Goal: Information Seeking & Learning: Learn about a topic

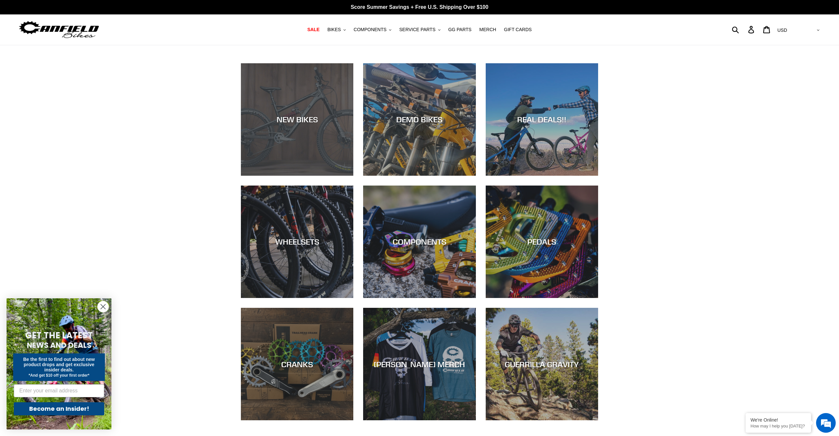
click at [303, 116] on div "NEW BIKES" at bounding box center [297, 120] width 112 height 10
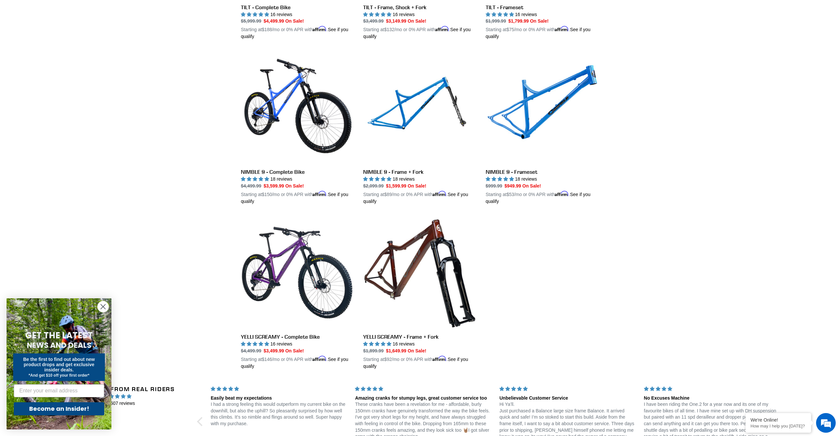
scroll to position [966, 0]
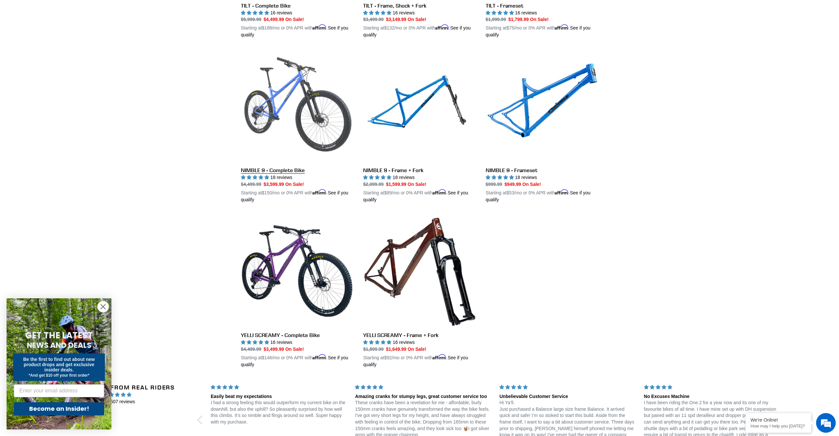
click at [256, 166] on link "NIMBLE 9 - Complete Bike" at bounding box center [297, 126] width 112 height 153
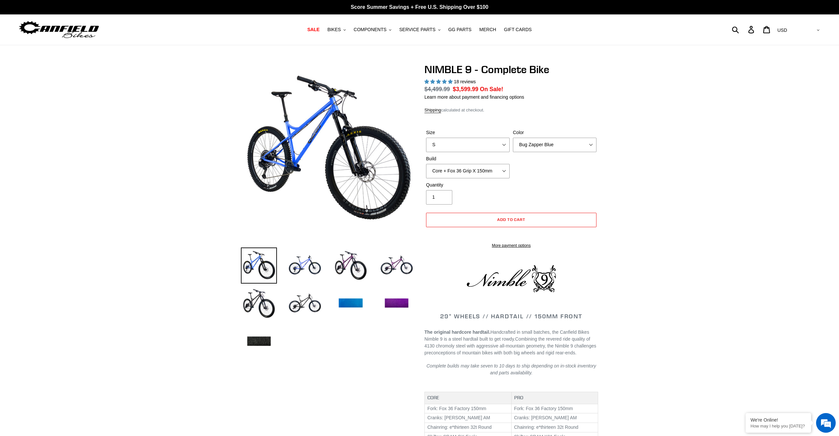
select select "highest-rating"
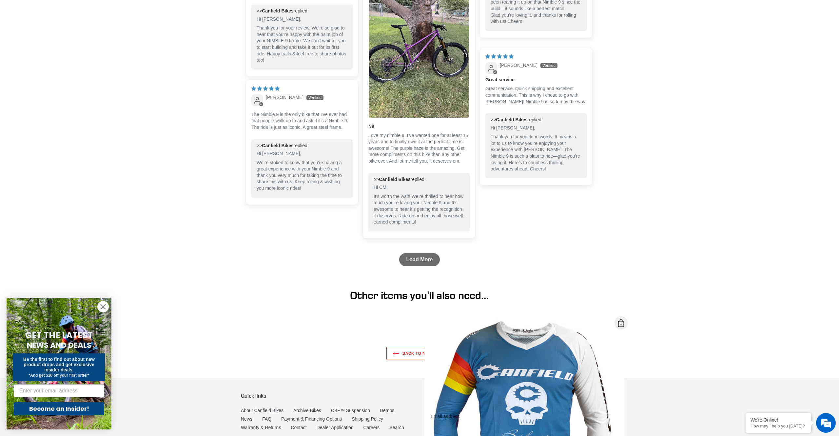
scroll to position [1636, 0]
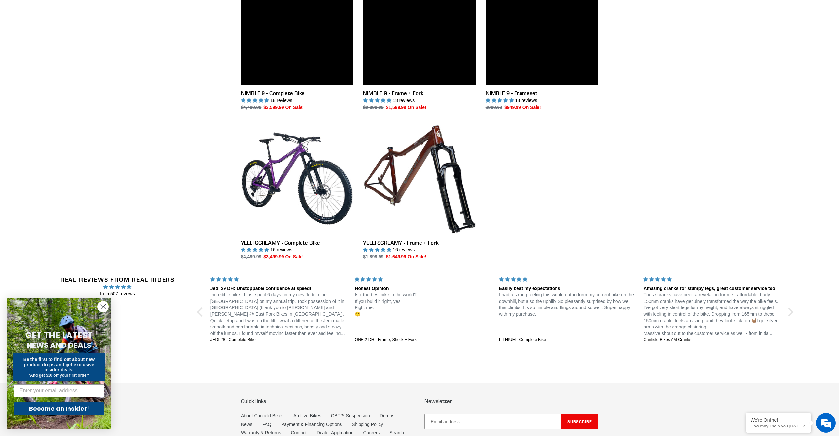
scroll to position [1041, 0]
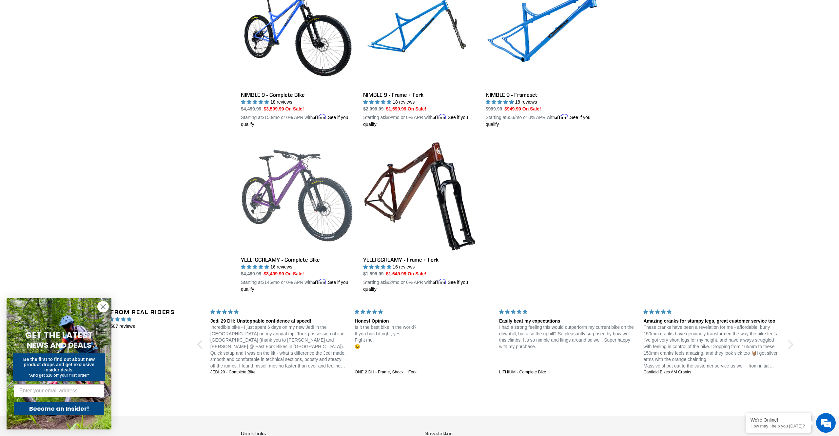
click at [273, 214] on link "YELLI SCREAMY - Complete Bike" at bounding box center [297, 215] width 112 height 153
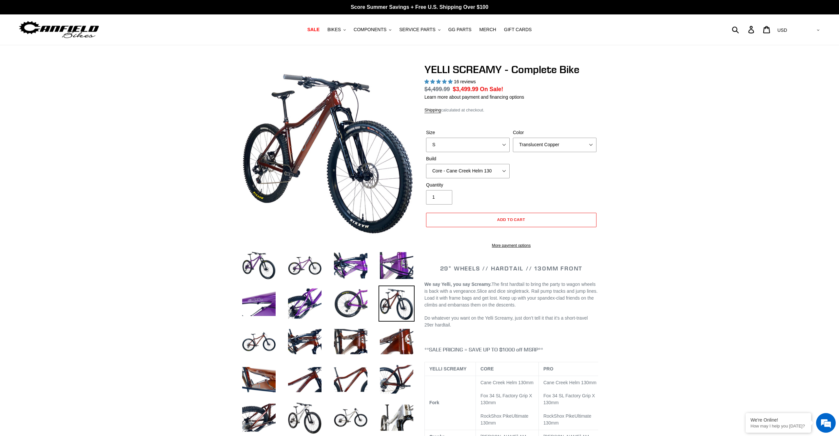
select select "highest-rating"
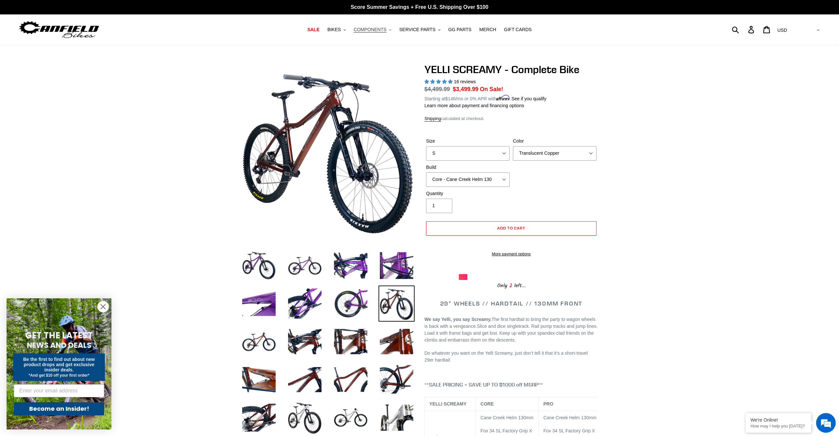
click at [385, 26] on button "COMPONENTS .cls-1{fill:#231f20}" at bounding box center [372, 29] width 44 height 9
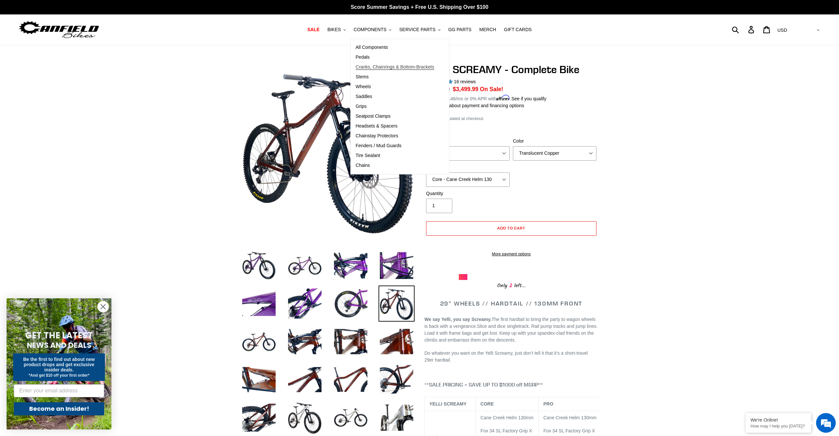
click at [382, 63] on link "Cranks, Chainrings & Bottom-Brackets" at bounding box center [395, 67] width 88 height 10
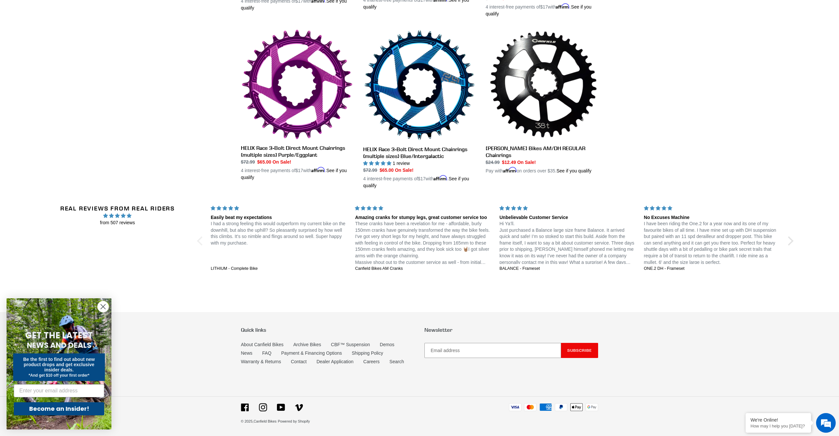
click at [201, 241] on div at bounding box center [201, 240] width 9 height 9
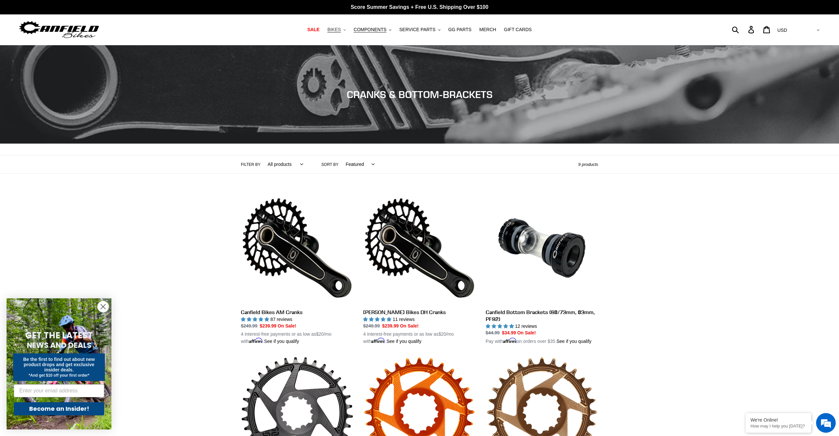
click at [336, 29] on span "BIKES" at bounding box center [333, 30] width 13 height 6
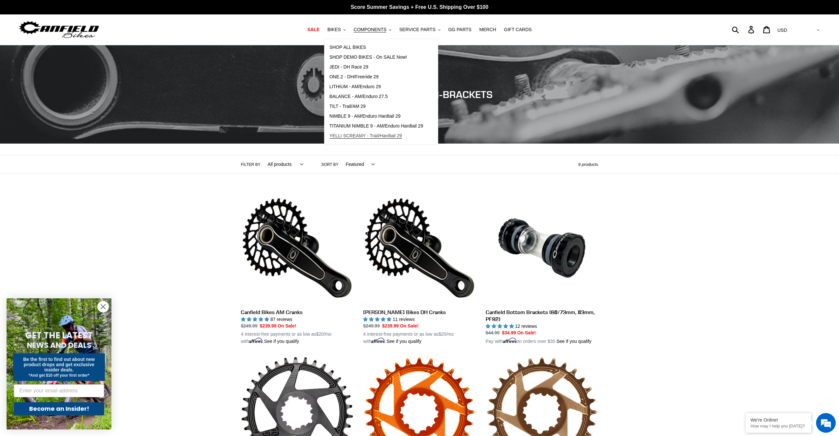
click at [356, 138] on span "YELLI SCREAMY - Trail/Hardtail 29" at bounding box center [365, 136] width 73 height 6
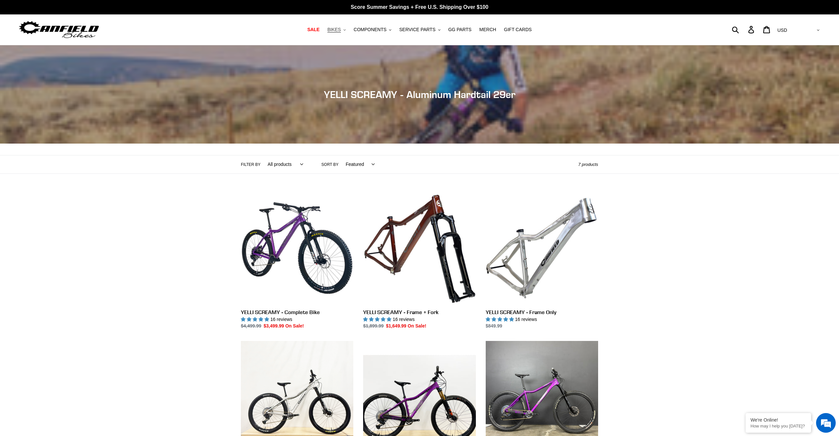
click at [343, 32] on button "BIKES .cls-1{fill:#231f20}" at bounding box center [336, 29] width 25 height 9
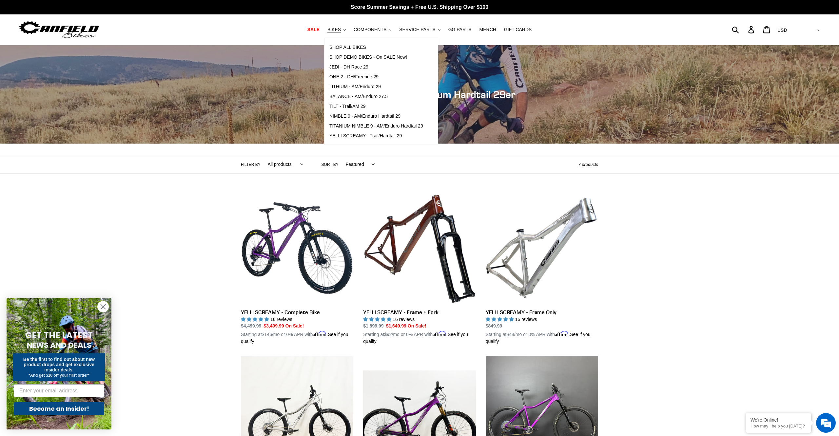
click at [172, 258] on div "Collection: YELLI SCREAMY - Aluminum Hardtail 29er Filter by All products 29er …" at bounding box center [419, 366] width 839 height 643
